Goal: Task Accomplishment & Management: Complete application form

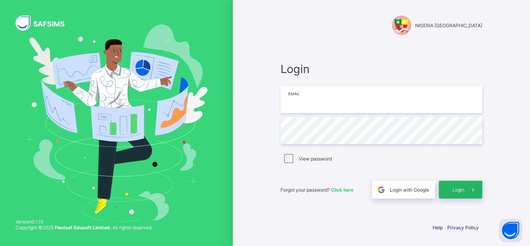
type input "**********"
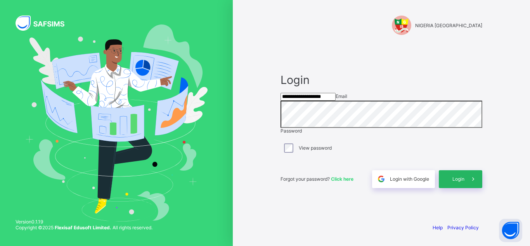
click at [460, 182] on span "Login" at bounding box center [458, 179] width 12 height 6
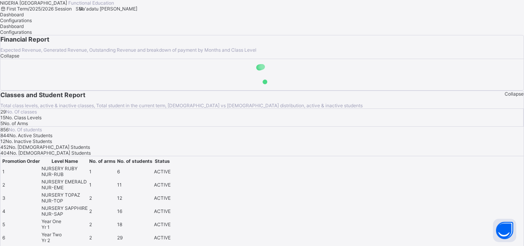
click at [137, 12] on span "Sa'adatu [PERSON_NAME]" at bounding box center [108, 9] width 58 height 6
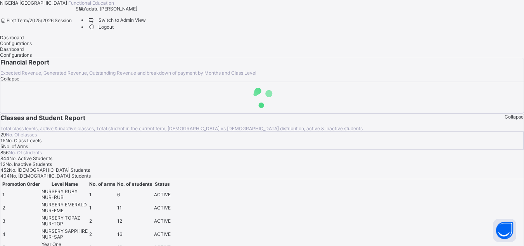
click at [146, 24] on span "Switch to Admin View" at bounding box center [116, 20] width 59 height 8
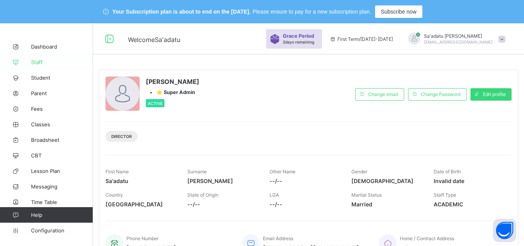
click at [45, 60] on span "Staff" at bounding box center [62, 62] width 62 height 6
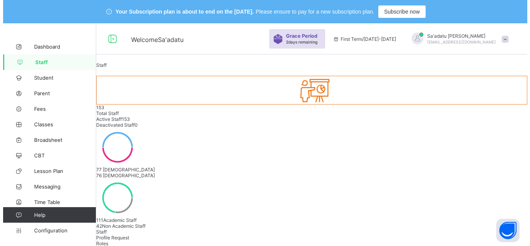
scroll to position [116, 0]
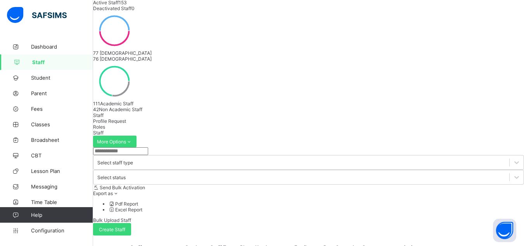
click at [361, 244] on icon at bounding box center [357, 247] width 7 height 6
click at [125, 226] on span "Create Staff" at bounding box center [112, 229] width 26 height 6
select select "**"
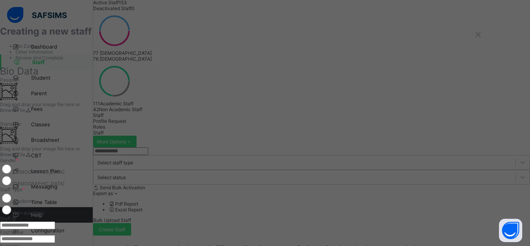
click at [55, 221] on input "text" at bounding box center [27, 225] width 55 height 8
type input "**********"
click at [55, 235] on input "text" at bounding box center [27, 239] width 55 height 8
type input "*"
type input "*******"
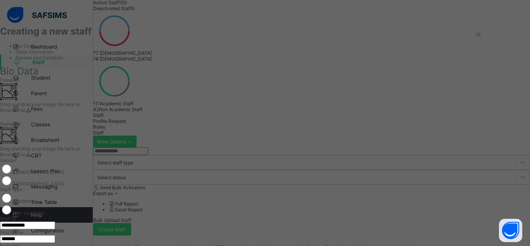
type input "******"
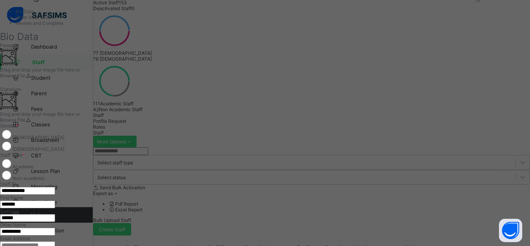
scroll to position [78, 0]
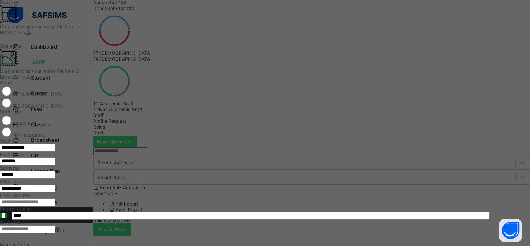
type input "*********"
click at [313, 211] on input "****" at bounding box center [251, 215] width 478 height 8
type input "**********"
click at [55, 198] on input "email" at bounding box center [27, 202] width 55 height 8
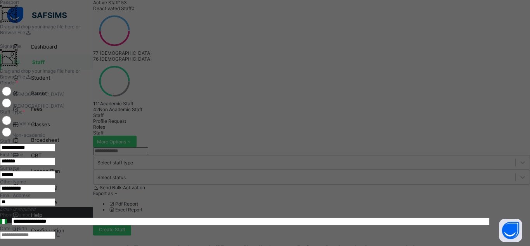
type input "*"
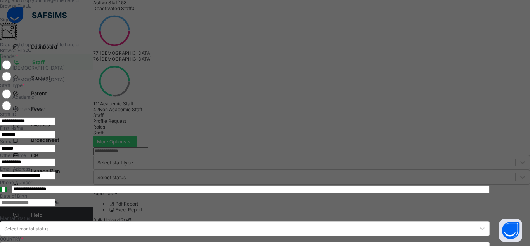
scroll to position [116, 0]
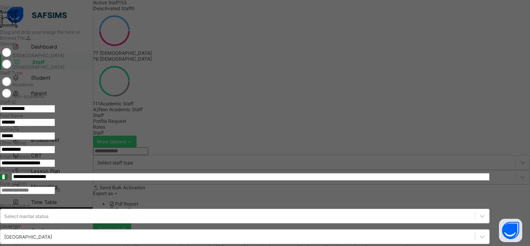
type input "**********"
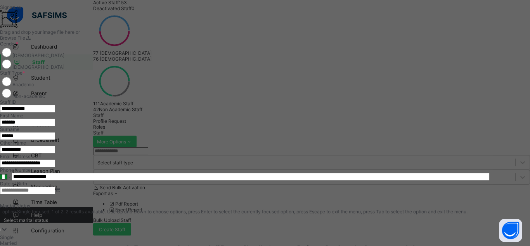
click at [350, 214] on div "Select marital status" at bounding box center [245, 219] width 490 height 11
click at [316, 240] on div "Married" at bounding box center [245, 243] width 490 height 6
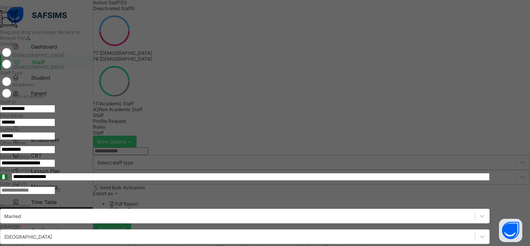
scroll to position [207, 0]
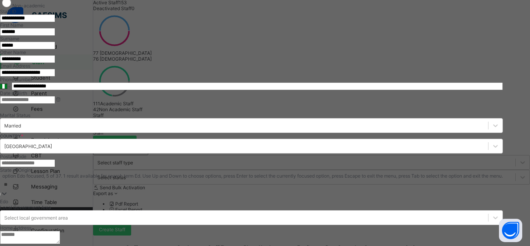
type input "***"
click at [368, 198] on div "Edo" at bounding box center [253, 201] width 506 height 6
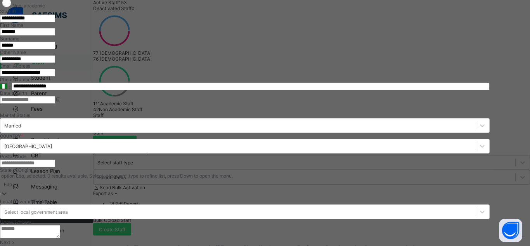
click at [60, 225] on textarea at bounding box center [30, 231] width 60 height 13
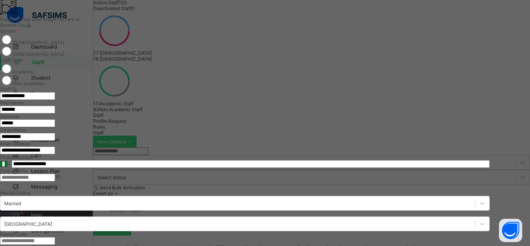
scroll to position [90, 0]
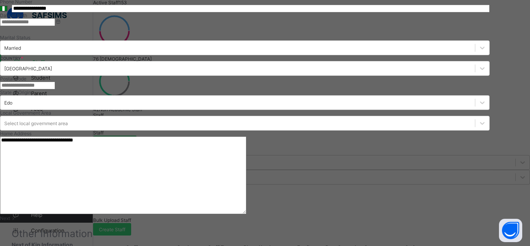
type textarea "**********"
click at [470, 215] on div "Next" at bounding box center [245, 218] width 490 height 6
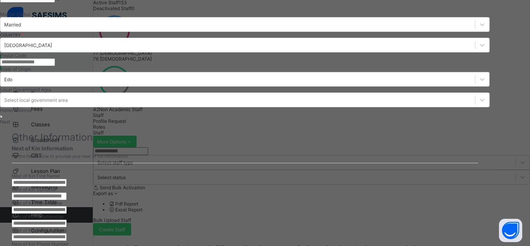
scroll to position [159, 0]
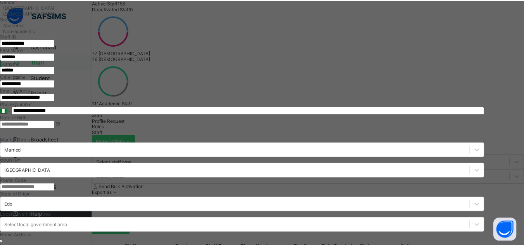
scroll to position [267, 0]
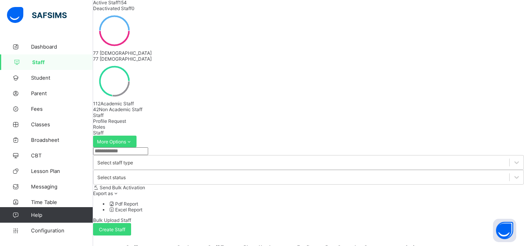
click at [363, 244] on icon at bounding box center [359, 247] width 7 height 6
click at [361, 244] on icon at bounding box center [357, 247] width 7 height 6
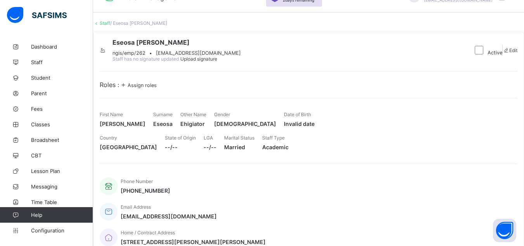
scroll to position [39, 0]
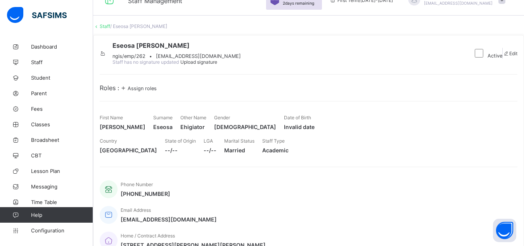
drag, startPoint x: 154, startPoint y: 67, endPoint x: 262, endPoint y: 69, distance: 108.3
click at [262, 65] on div "Eseosa [PERSON_NAME] ngis/emp/262 • [EMAIL_ADDRESS][DOMAIN_NAME] Staff has no s…" at bounding box center [283, 53] width 367 height 23
copy span "Eseosa [PERSON_NAME]"
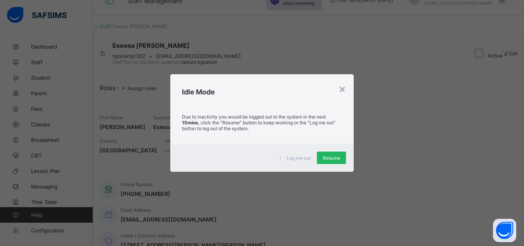
click at [332, 156] on span "Resume" at bounding box center [331, 158] width 17 height 6
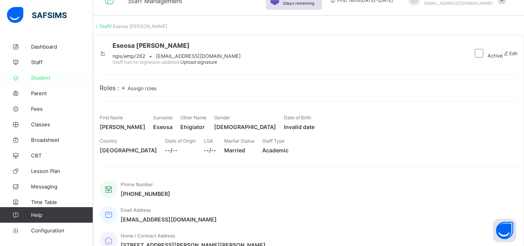
click at [42, 80] on span "Student" at bounding box center [62, 78] width 62 height 6
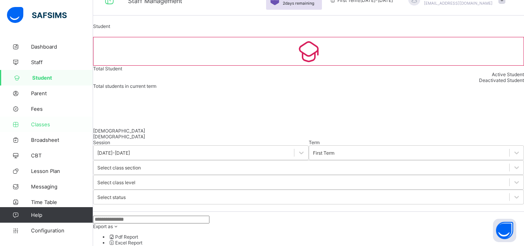
click at [36, 126] on span "Classes" at bounding box center [62, 124] width 62 height 6
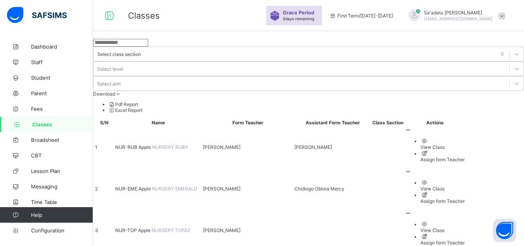
scroll to position [39, 0]
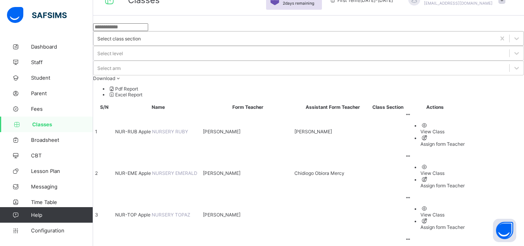
click at [141, 42] on div "Select class section" at bounding box center [118, 39] width 43 height 6
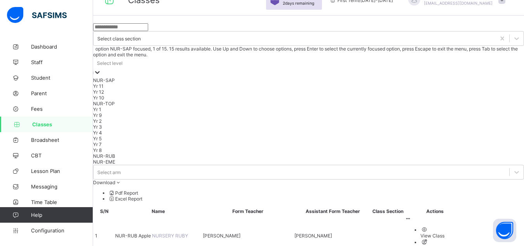
click at [333, 68] on div at bounding box center [308, 72] width 431 height 9
click at [313, 77] on div "NUR-SAP" at bounding box center [308, 80] width 431 height 6
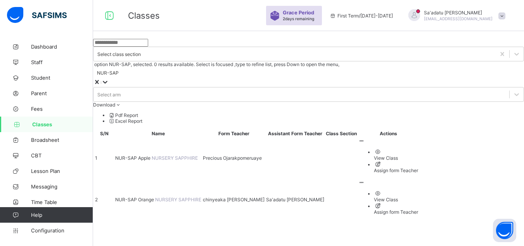
click at [115, 102] on span "Download" at bounding box center [104, 105] width 22 height 6
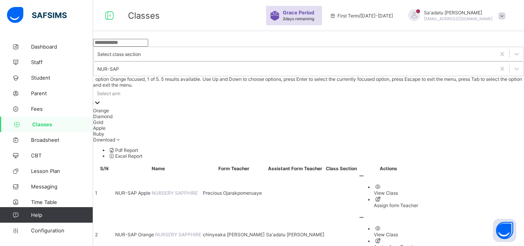
click at [381, 88] on div "Select arm" at bounding box center [308, 93] width 431 height 11
click at [379, 125] on div "Apple" at bounding box center [308, 128] width 431 height 6
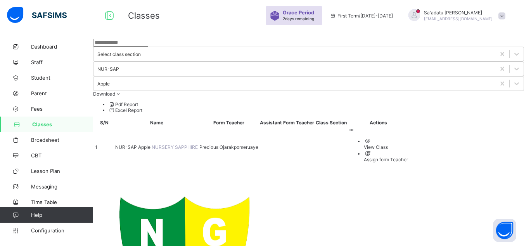
click at [487, 107] on li "Excel Report" at bounding box center [317, 110] width 416 height 6
click at [152, 144] on span "NUR-SAP Apple" at bounding box center [133, 147] width 36 height 6
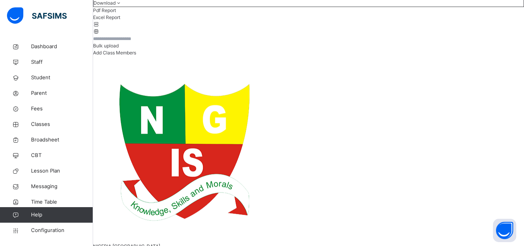
scroll to position [101, 0]
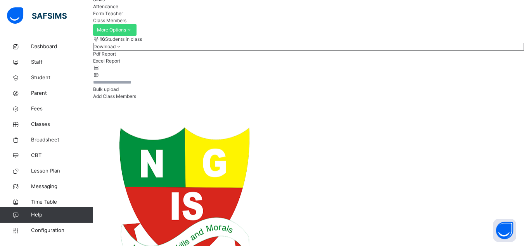
click at [122, 49] on icon at bounding box center [119, 46] width 7 height 6
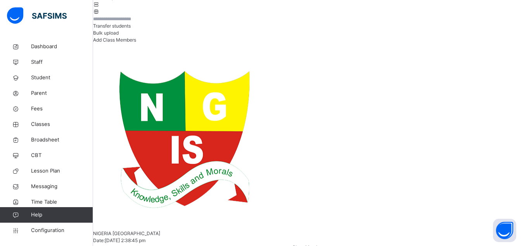
scroll to position [140, 0]
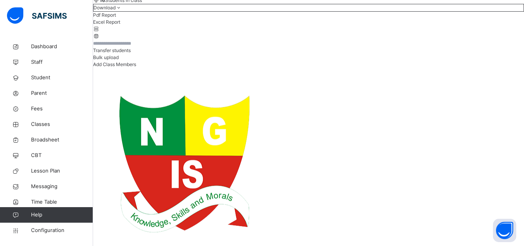
click at [465, 19] on li "Pdf Report" at bounding box center [308, 15] width 431 height 7
click at [305, 68] on div "16 Students in class Download Pdf Report Excel Report Transfer students Bulk up…" at bounding box center [308, 32] width 431 height 71
click at [100, 39] on icon at bounding box center [96, 36] width 7 height 6
click at [501, 33] on div at bounding box center [308, 29] width 431 height 7
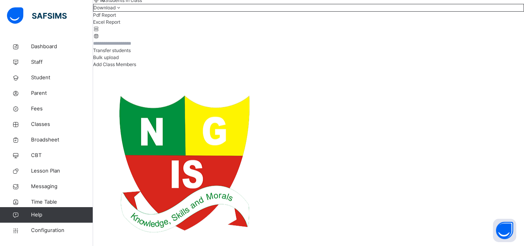
click at [122, 10] on span at bounding box center [119, 8] width 7 height 6
click at [463, 26] on li "Excel Report" at bounding box center [308, 22] width 431 height 7
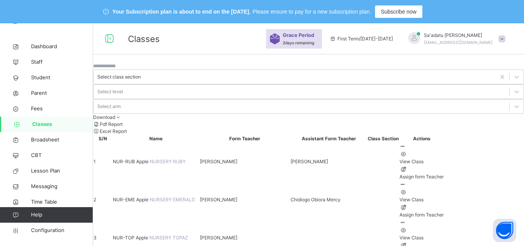
click at [150, 158] on span "NUR-RUB Apple" at bounding box center [131, 161] width 37 height 6
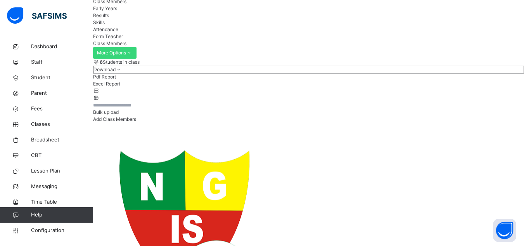
scroll to position [78, 0]
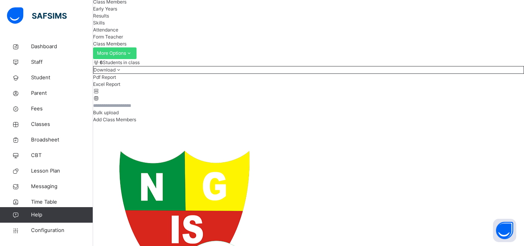
click at [466, 88] on li "Excel Report" at bounding box center [308, 84] width 431 height 7
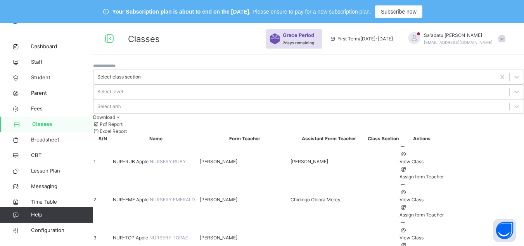
click at [149, 196] on span "NUR-EME Apple" at bounding box center [131, 199] width 37 height 6
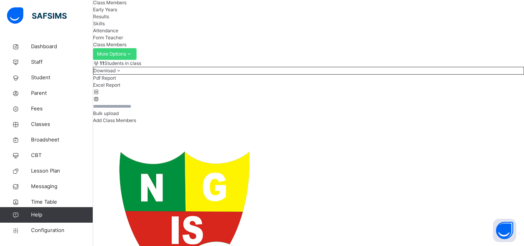
scroll to position [78, 0]
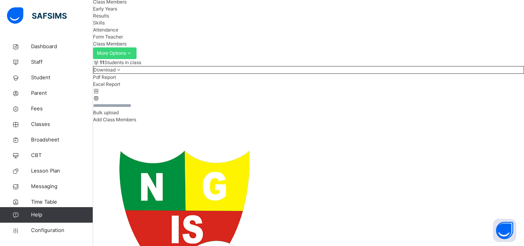
click at [122, 73] on span at bounding box center [119, 70] width 7 height 6
click at [122, 73] on icon at bounding box center [119, 70] width 7 height 6
click at [464, 88] on li "Excel Report" at bounding box center [308, 84] width 431 height 7
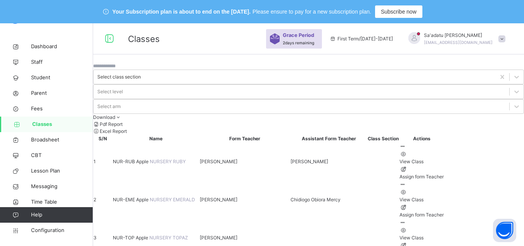
click at [149, 234] on span "NUR-TOP Apple" at bounding box center [131, 237] width 36 height 6
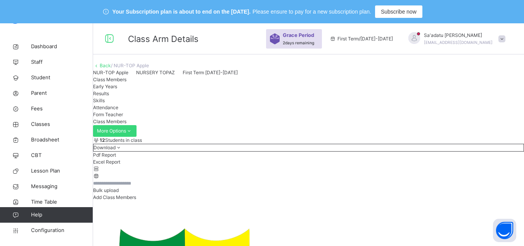
click at [468, 165] on li "Excel Report" at bounding box center [308, 161] width 431 height 7
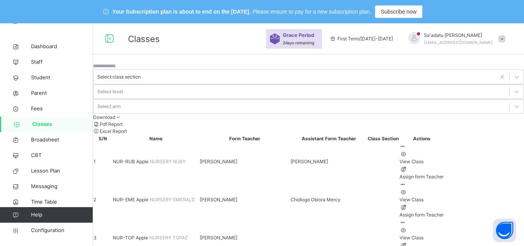
scroll to position [78, 0]
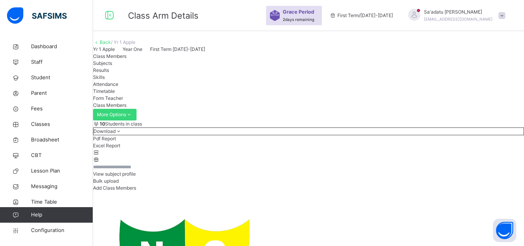
scroll to position [78, 0]
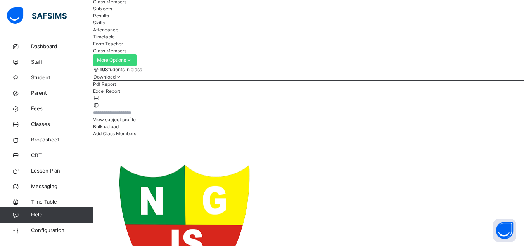
click at [470, 95] on li "Excel Report" at bounding box center [308, 91] width 431 height 7
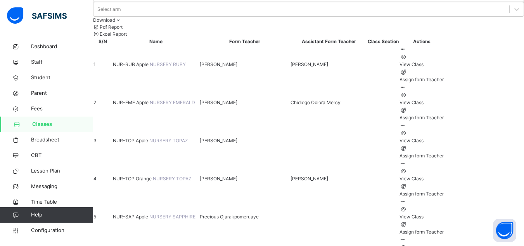
scroll to position [116, 0]
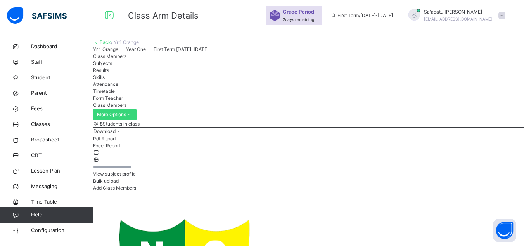
scroll to position [116, 0]
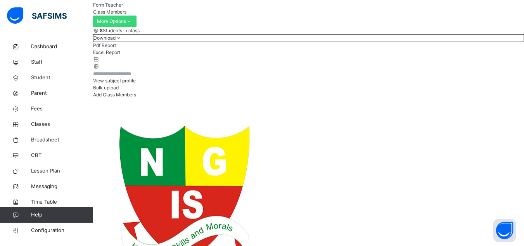
click at [458, 56] on li "Excel Report" at bounding box center [308, 52] width 431 height 7
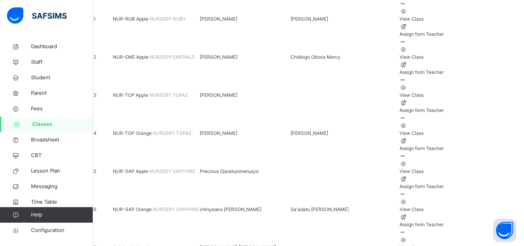
scroll to position [155, 0]
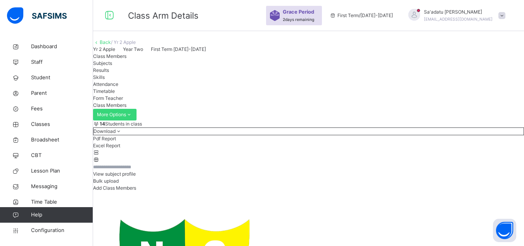
scroll to position [155, 0]
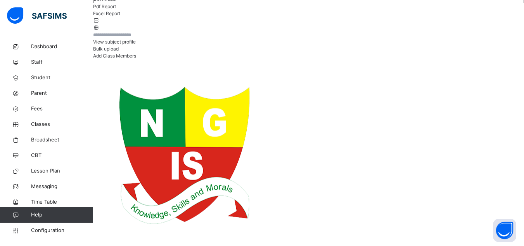
click at [464, 17] on li "Excel Report" at bounding box center [308, 13] width 431 height 7
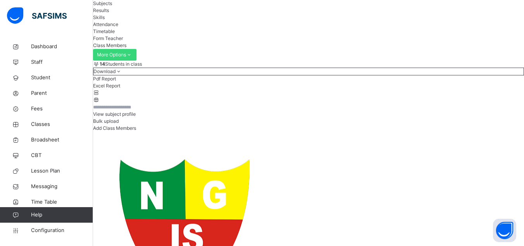
scroll to position [78, 0]
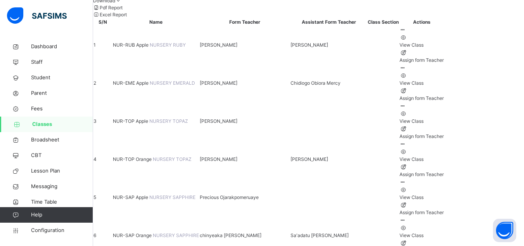
scroll to position [155, 0]
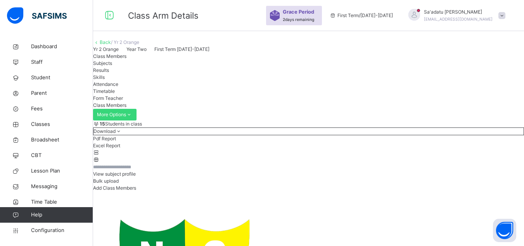
scroll to position [155, 0]
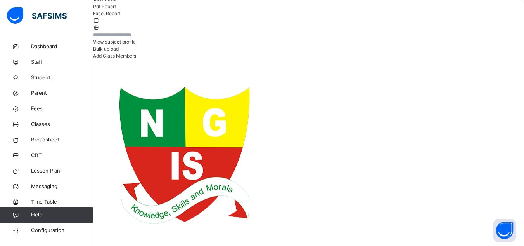
click at [465, 17] on li "Excel Report" at bounding box center [308, 13] width 431 height 7
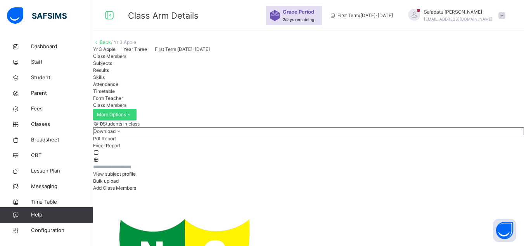
scroll to position [194, 0]
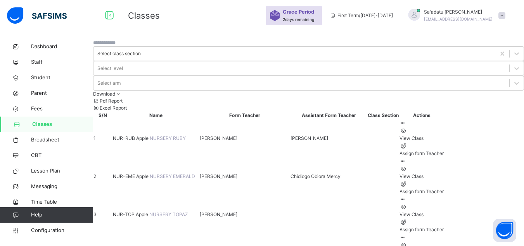
scroll to position [194, 0]
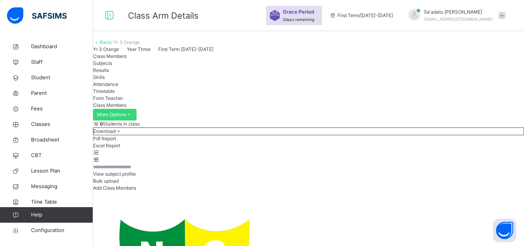
scroll to position [194, 0]
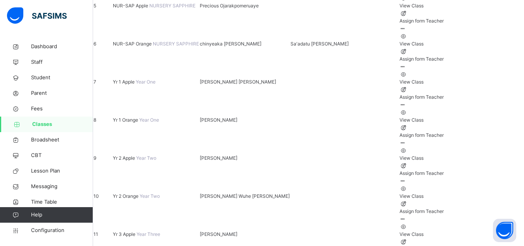
scroll to position [310, 0]
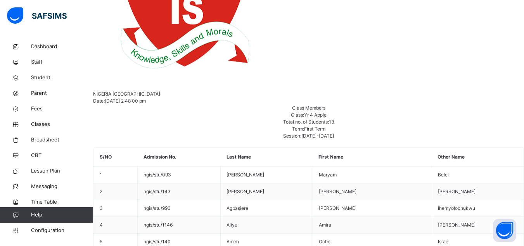
scroll to position [78, 0]
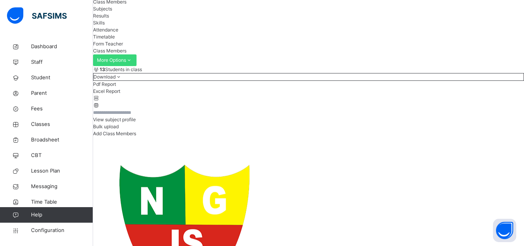
click at [463, 95] on li "Excel Report" at bounding box center [308, 91] width 431 height 7
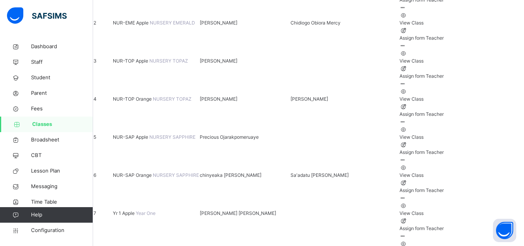
scroll to position [194, 0]
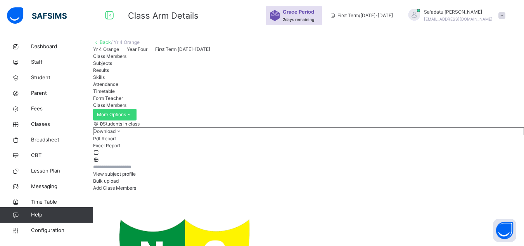
scroll to position [194, 0]
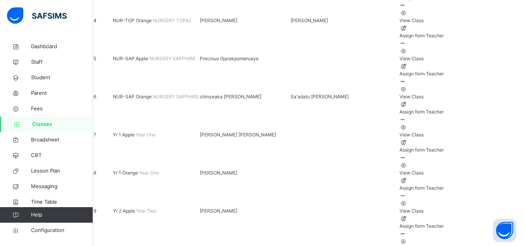
scroll to position [272, 0]
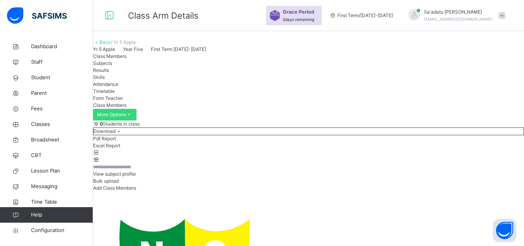
scroll to position [272, 0]
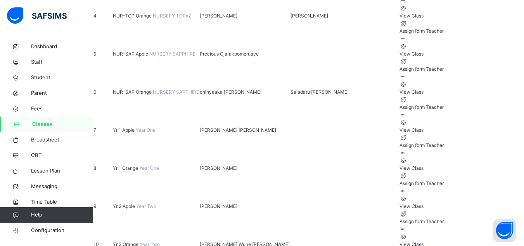
scroll to position [272, 0]
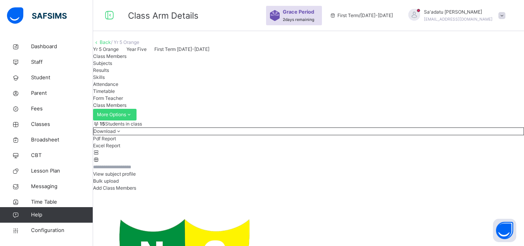
scroll to position [116, 0]
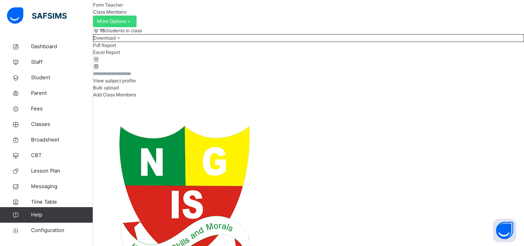
click at [116, 41] on span "Download" at bounding box center [105, 38] width 22 height 6
click at [461, 56] on li "Excel Report" at bounding box center [308, 52] width 431 height 7
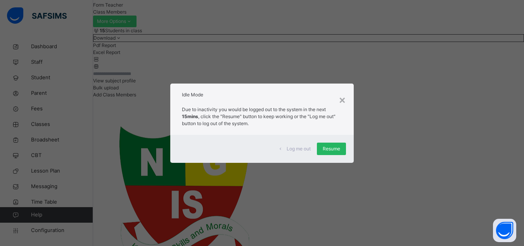
click at [334, 149] on span "Resume" at bounding box center [331, 148] width 17 height 7
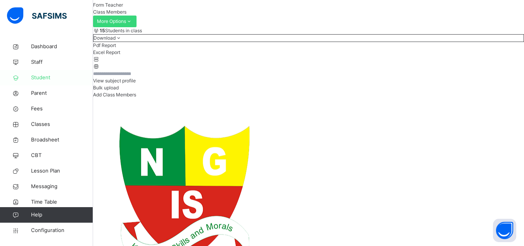
click at [45, 76] on span "Student" at bounding box center [62, 78] width 62 height 8
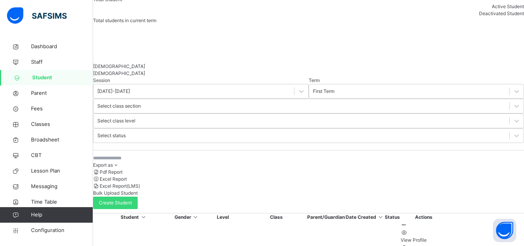
click at [160, 154] on input "text" at bounding box center [151, 157] width 116 height 7
paste input "********"
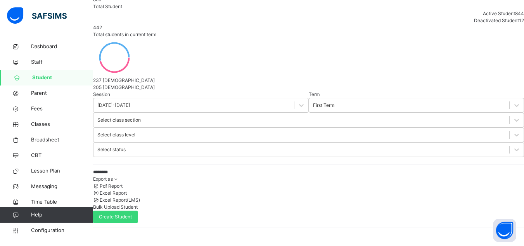
scroll to position [62, 0]
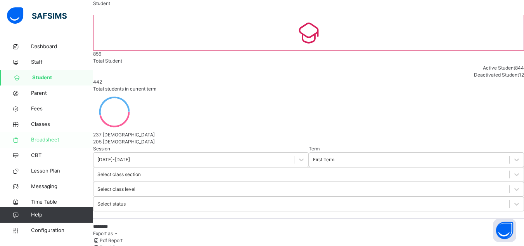
drag, startPoint x: 159, startPoint y: 134, endPoint x: 84, endPoint y: 134, distance: 75.3
click at [84, 134] on div "Class Arm Details Grace Period 2 days remaining First Term / [DATE]-[DATE] Sa'a…" at bounding box center [262, 162] width 524 height 402
paste input "****"
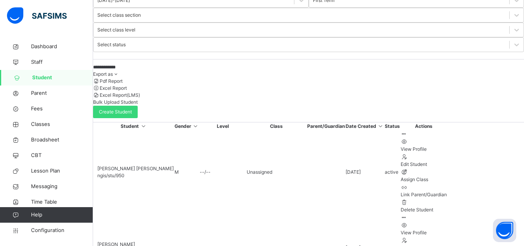
scroll to position [116, 0]
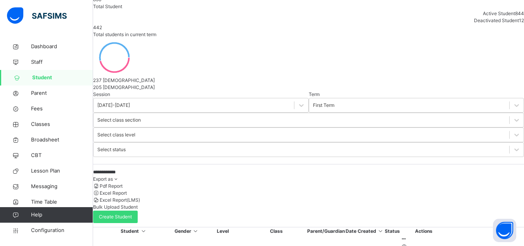
drag, startPoint x: 160, startPoint y: 82, endPoint x: 21, endPoint y: 83, distance: 138.5
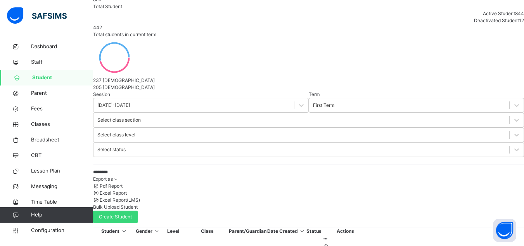
type input "********"
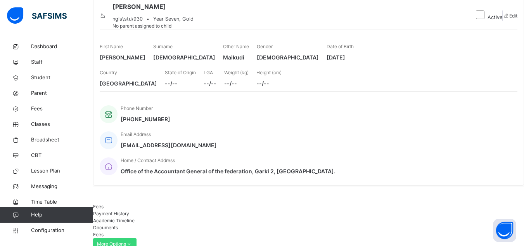
scroll to position [39, 0]
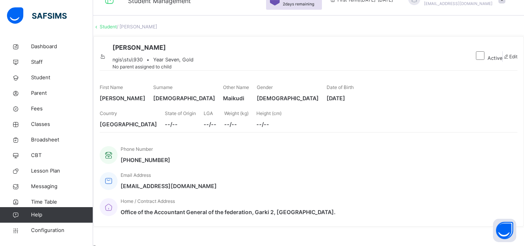
click at [510, 59] on span "Edit" at bounding box center [514, 57] width 8 height 6
select select "**"
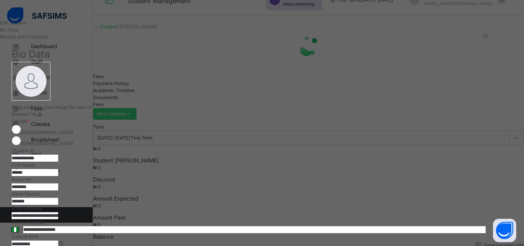
click at [58, 154] on input "**********" at bounding box center [35, 157] width 47 height 7
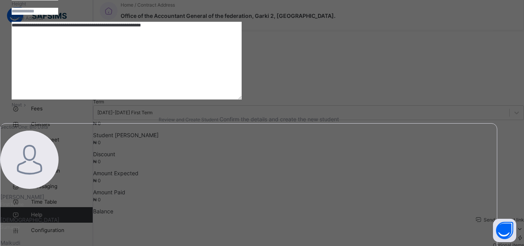
scroll to position [272, 0]
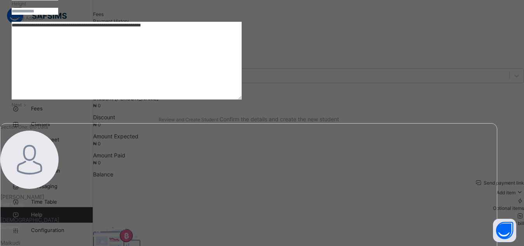
click at [22, 107] on span "Next" at bounding box center [17, 105] width 10 height 6
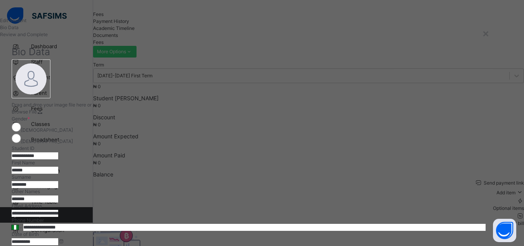
scroll to position [0, 0]
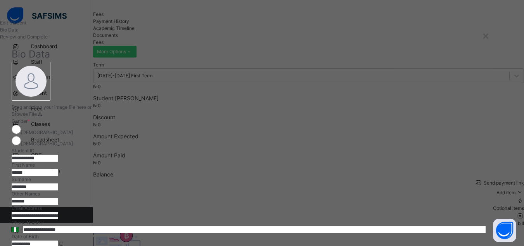
click at [58, 154] on input "**********" at bounding box center [35, 157] width 47 height 7
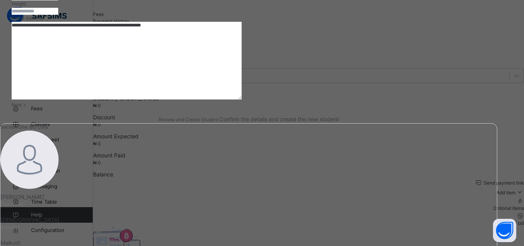
type input "**********"
click at [22, 107] on span "Next" at bounding box center [17, 105] width 10 height 6
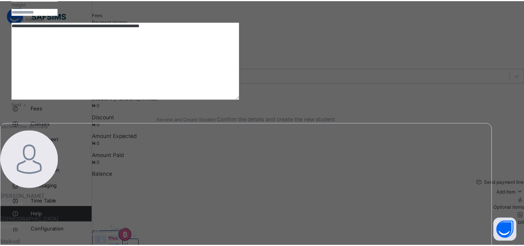
scroll to position [181, 0]
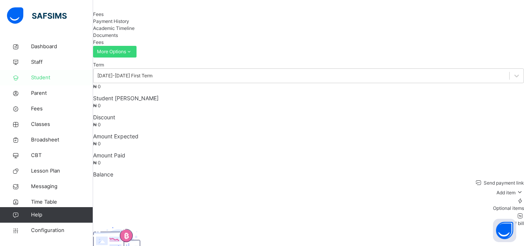
click at [40, 78] on span "Student" at bounding box center [62, 78] width 62 height 8
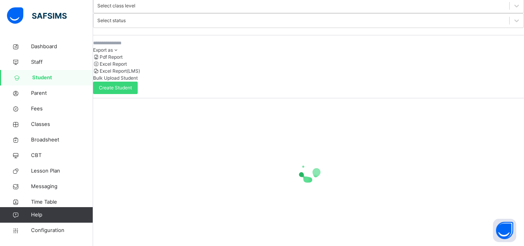
scroll to position [123, 0]
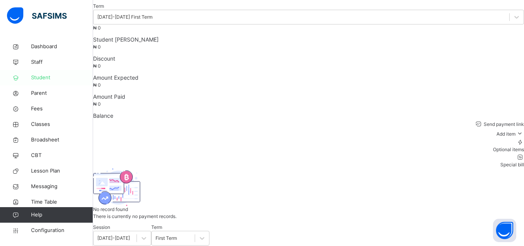
click at [42, 78] on span "Student" at bounding box center [62, 78] width 62 height 8
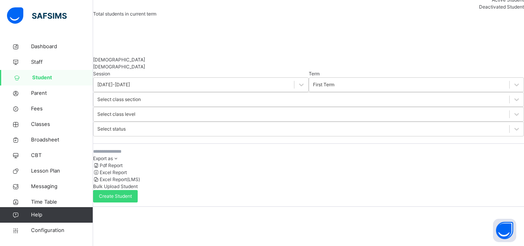
scroll to position [159, 0]
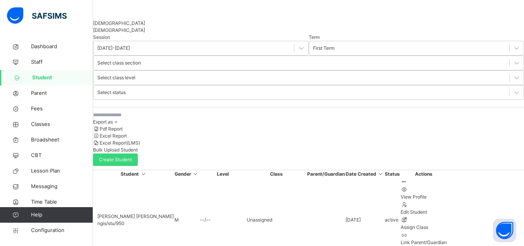
click at [157, 111] on input "text" at bounding box center [151, 114] width 116 height 7
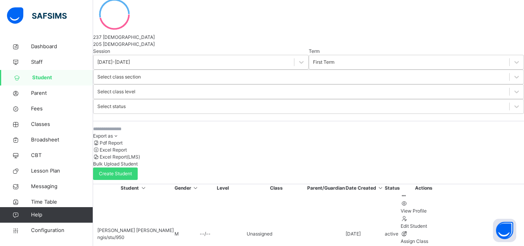
paste input "*****"
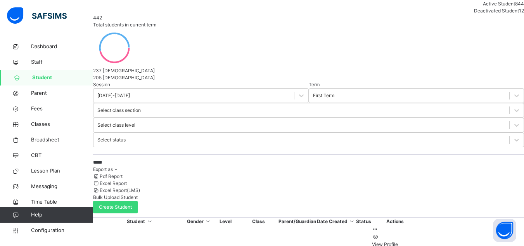
scroll to position [87, 0]
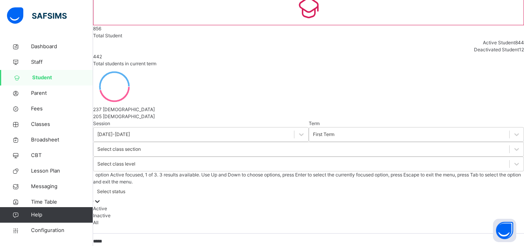
click at [125, 188] on div "Select status" at bounding box center [111, 191] width 28 height 7
click at [258, 143] on div "Select class section" at bounding box center [302, 149] width 416 height 12
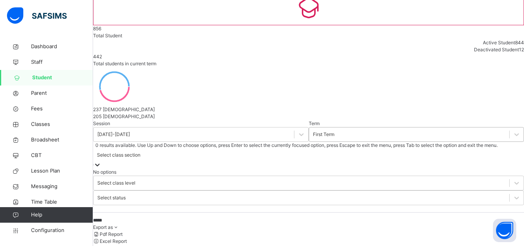
click at [309, 128] on div "First Term" at bounding box center [409, 134] width 201 height 12
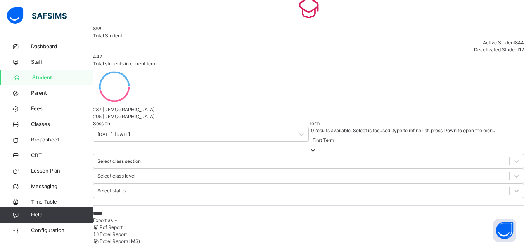
click at [146, 210] on input "*****" at bounding box center [151, 213] width 116 height 7
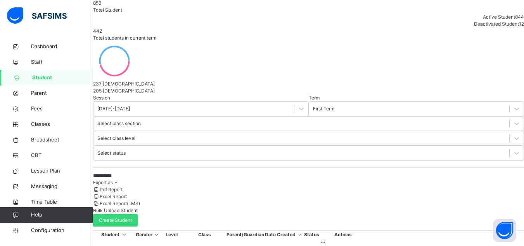
scroll to position [111, 0]
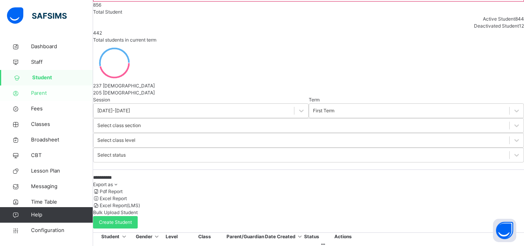
drag, startPoint x: 147, startPoint y: 88, endPoint x: 30, endPoint y: 88, distance: 117.2
click at [30, 88] on div "**********" at bounding box center [262, 196] width 524 height 569
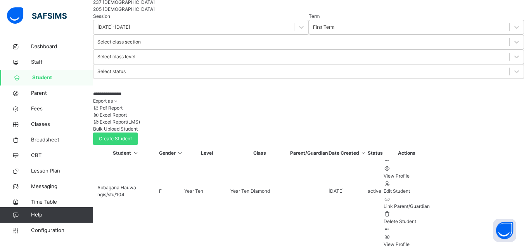
scroll to position [39, 0]
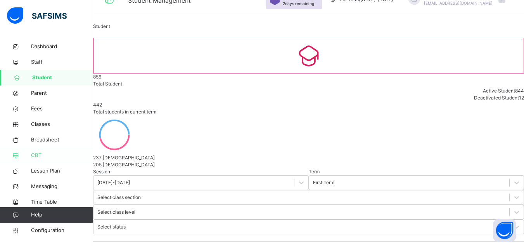
drag, startPoint x: 158, startPoint y: 159, endPoint x: 29, endPoint y: 155, distance: 129.7
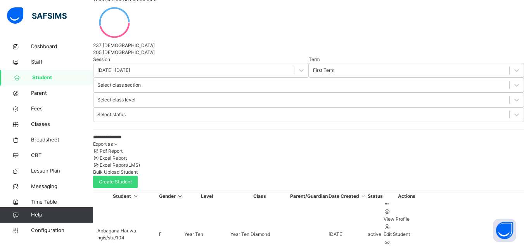
scroll to position [78, 0]
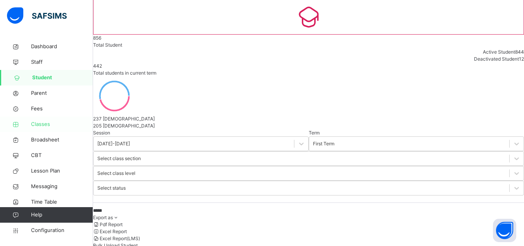
drag, startPoint x: 161, startPoint y: 120, endPoint x: 65, endPoint y: 120, distance: 95.9
paste input "***"
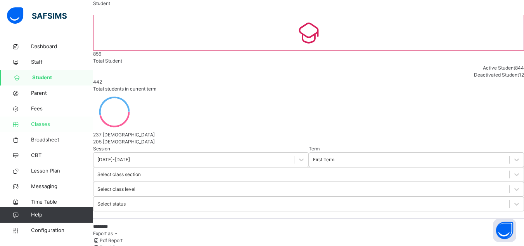
drag, startPoint x: 114, startPoint y: 136, endPoint x: 76, endPoint y: 130, distance: 38.0
click at [73, 133] on div "Student Management Grace Period 2 days remaining First Term / [DATE]-[DATE] Sa'…" at bounding box center [262, 162] width 524 height 402
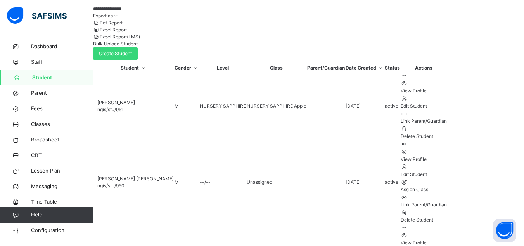
scroll to position [262, 0]
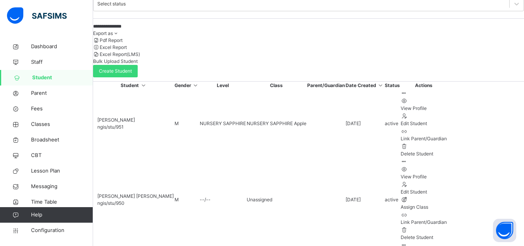
type input "**********"
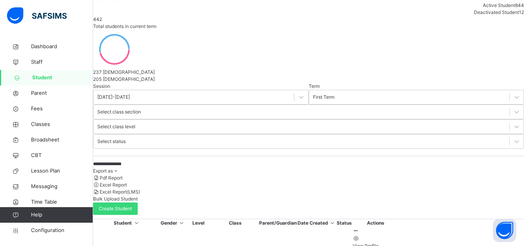
scroll to position [139, 0]
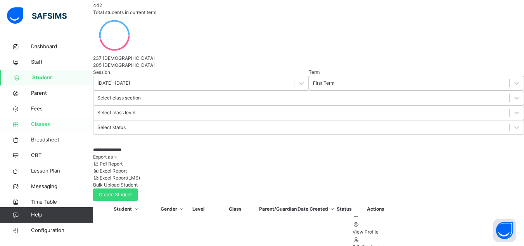
click at [43, 120] on link "Classes" at bounding box center [46, 124] width 93 height 16
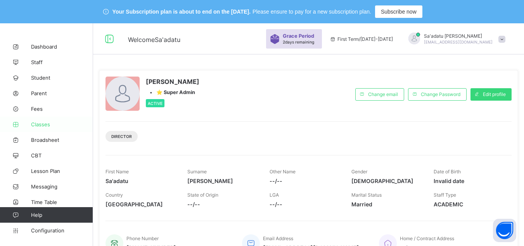
click at [38, 123] on span "Classes" at bounding box center [62, 124] width 62 height 6
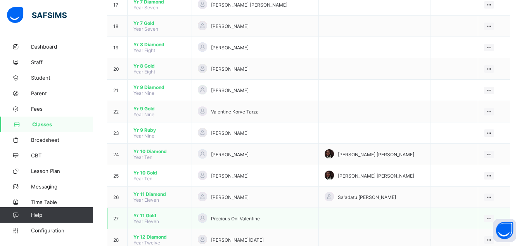
scroll to position [507, 0]
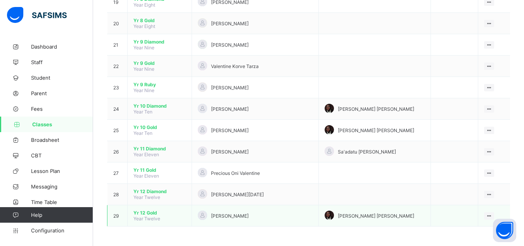
click at [146, 211] on span "Yr 12 Gold" at bounding box center [159, 213] width 52 height 6
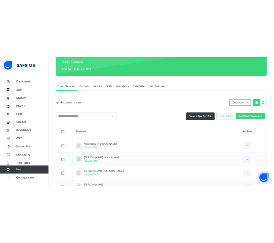
scroll to position [77, 0]
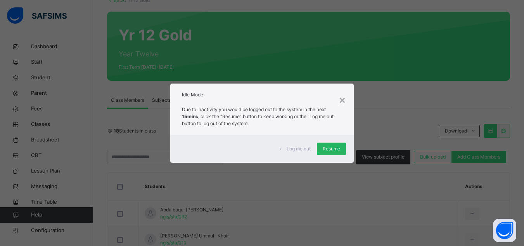
click at [327, 149] on span "Resume" at bounding box center [331, 148] width 17 height 7
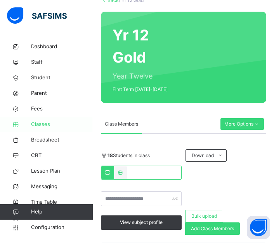
click at [49, 120] on span "Classes" at bounding box center [62, 124] width 62 height 8
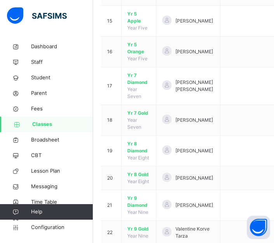
scroll to position [619, 0]
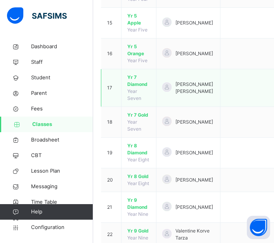
click at [133, 83] on span "Yr 7 Diamond" at bounding box center [138, 81] width 23 height 14
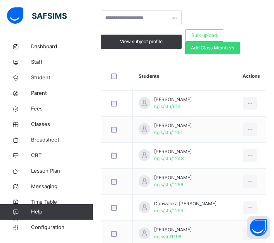
scroll to position [267, 0]
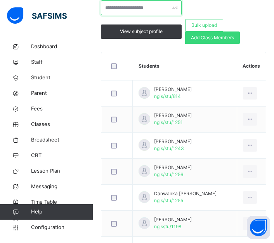
click at [146, 10] on input "text" at bounding box center [141, 7] width 81 height 15
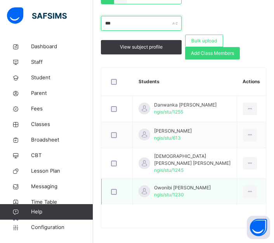
scroll to position [200, 0]
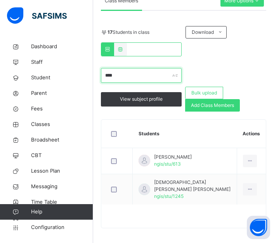
type input "****"
